Goal: Task Accomplishment & Management: Complete application form

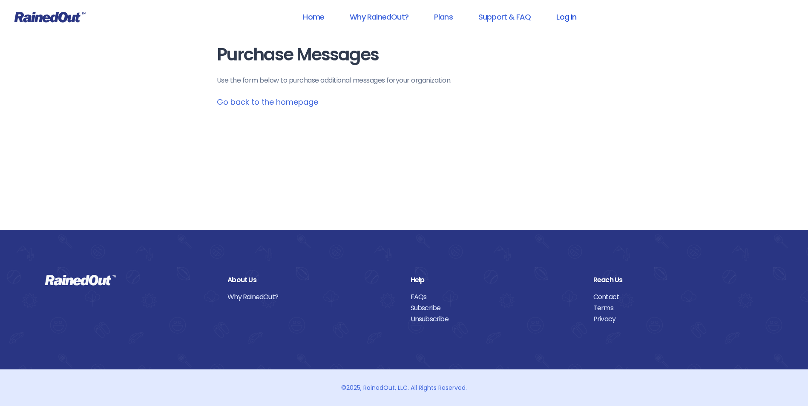
click at [575, 18] on link "Log In" at bounding box center [566, 16] width 42 height 19
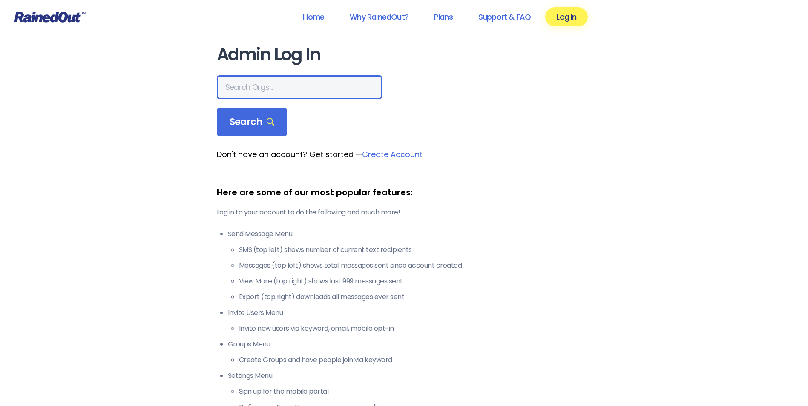
click at [248, 84] on input "text" at bounding box center [299, 87] width 165 height 24
type input "spartanburg county parks"
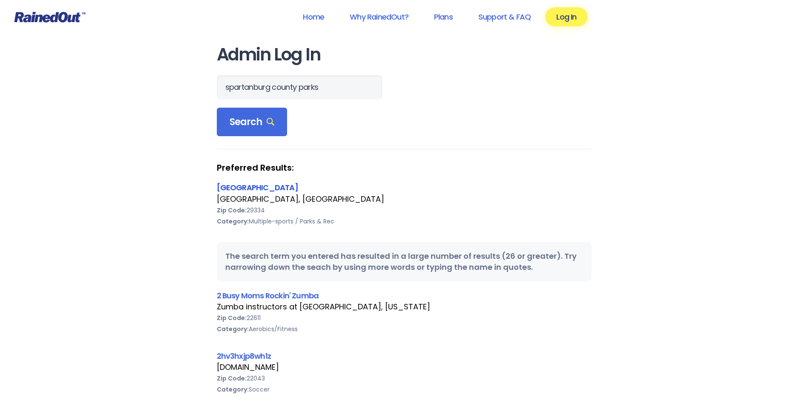
click at [280, 187] on link "[GEOGRAPHIC_DATA]" at bounding box center [257, 187] width 81 height 11
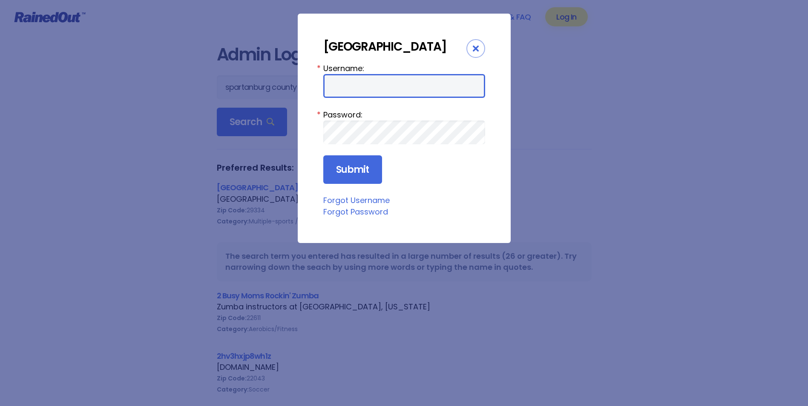
type input "cdillard"
click at [412, 98] on input "cdillard" at bounding box center [404, 86] width 162 height 24
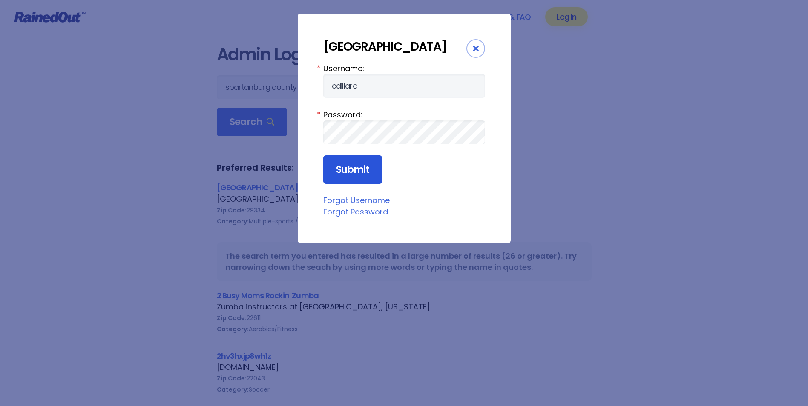
click at [346, 184] on input "Submit" at bounding box center [352, 170] width 59 height 29
